Goal: Find contact information: Find contact information

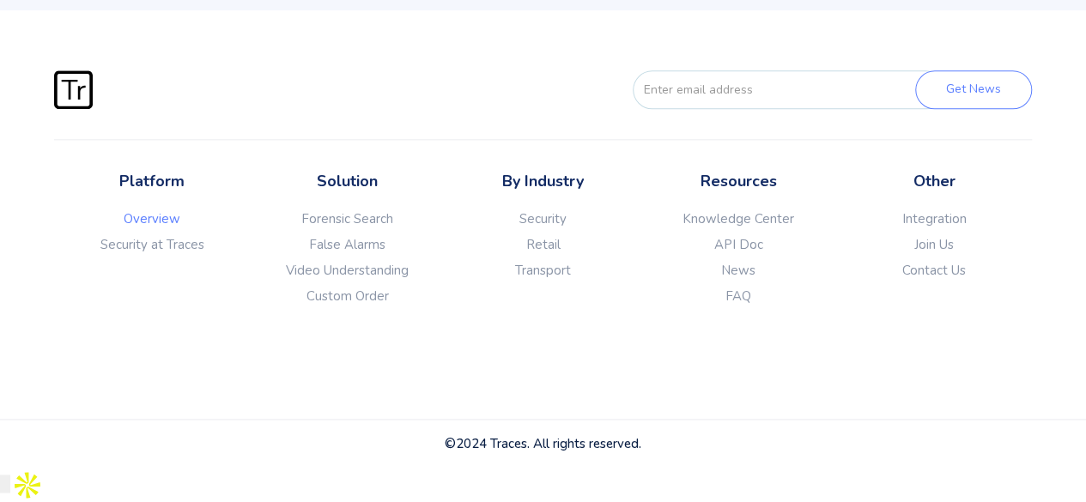
scroll to position [4343, 0]
click at [928, 279] on link "Contact Us" at bounding box center [934, 270] width 196 height 17
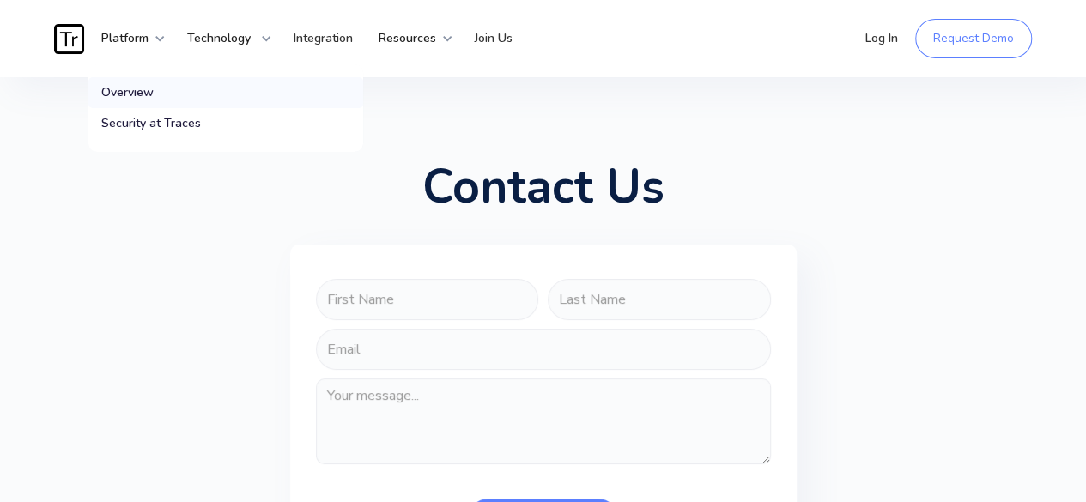
click at [125, 93] on div "Overview" at bounding box center [127, 92] width 52 height 17
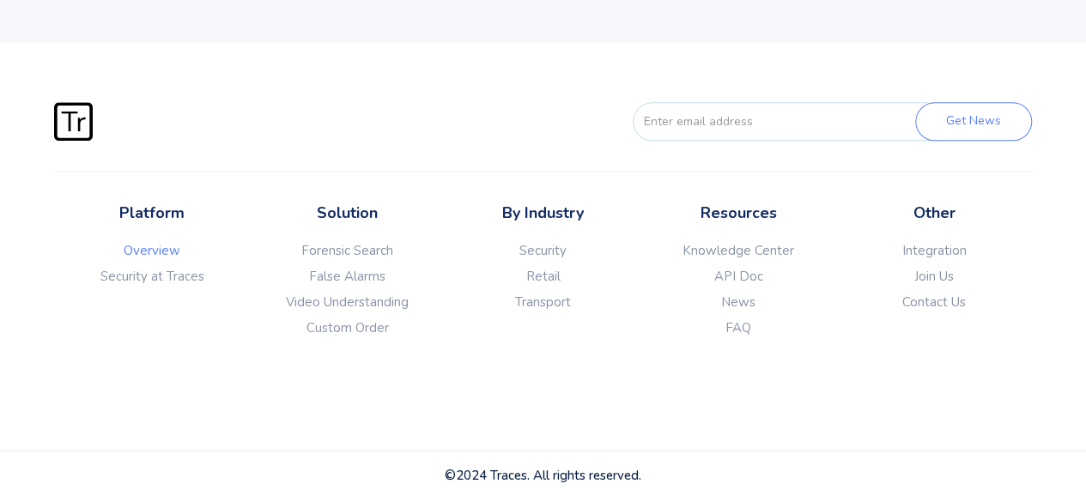
scroll to position [4356, 0]
